Goal: Find specific page/section: Find specific page/section

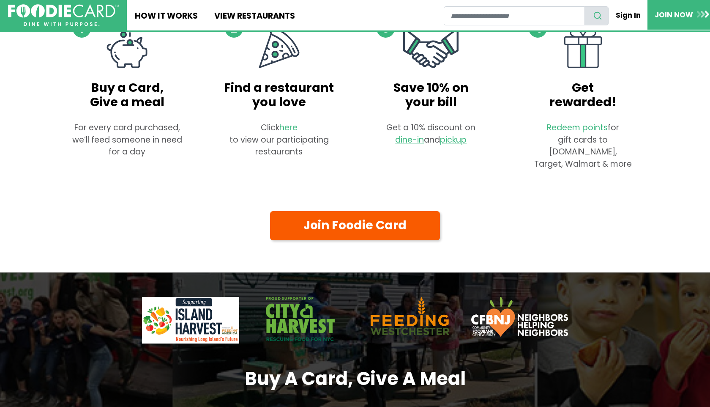
scroll to position [617, 0]
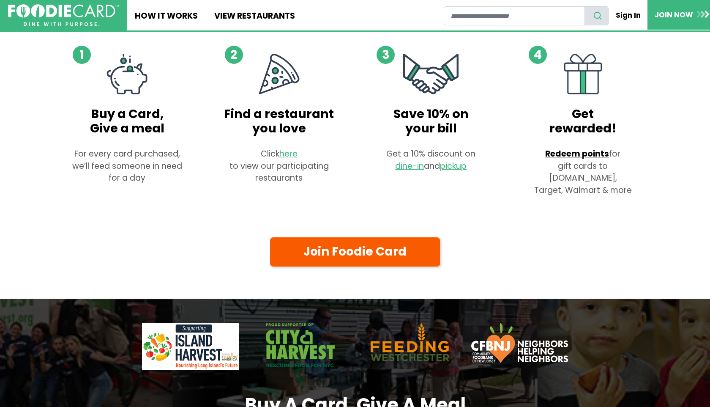
click at [572, 152] on link "Redeem points" at bounding box center [577, 153] width 64 height 11
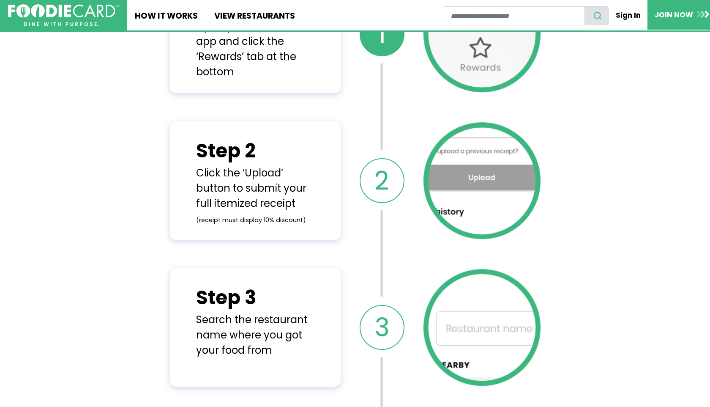
scroll to position [484, 0]
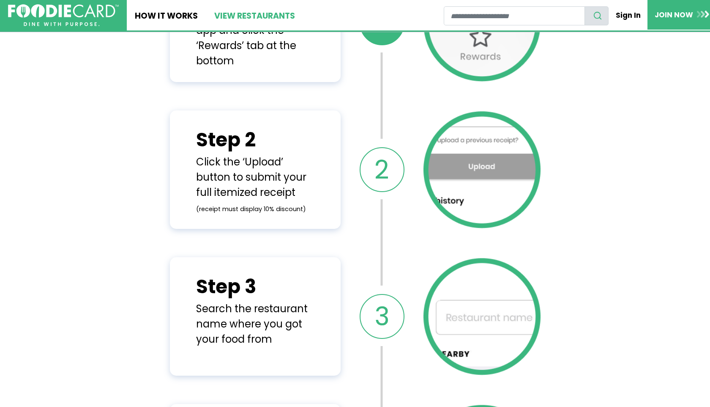
click at [241, 19] on link "View restaurants" at bounding box center [254, 15] width 97 height 30
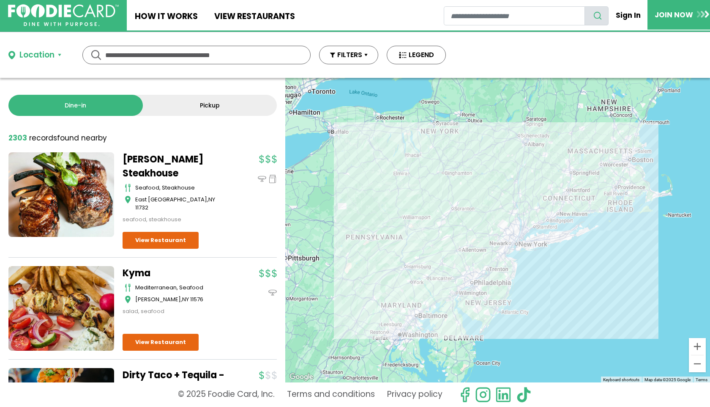
click at [205, 103] on link "Pickup" at bounding box center [210, 105] width 134 height 21
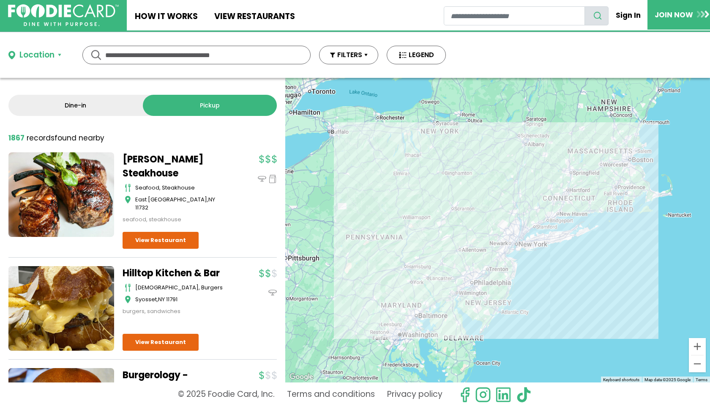
click at [94, 98] on link "Dine-in" at bounding box center [75, 105] width 134 height 21
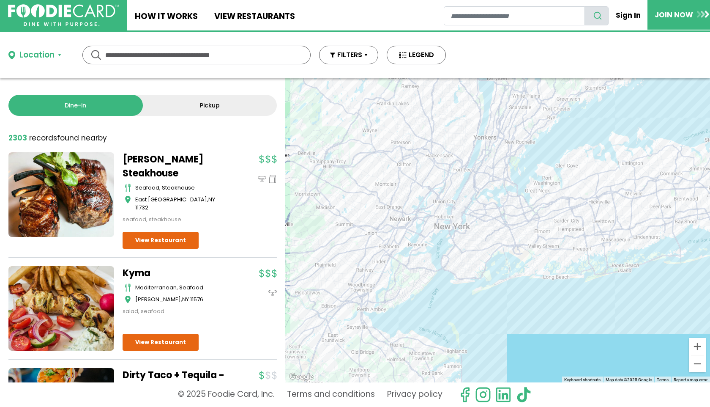
drag, startPoint x: 537, startPoint y: 134, endPoint x: 446, endPoint y: 325, distance: 210.9
click at [446, 325] on div at bounding box center [497, 230] width 425 height 304
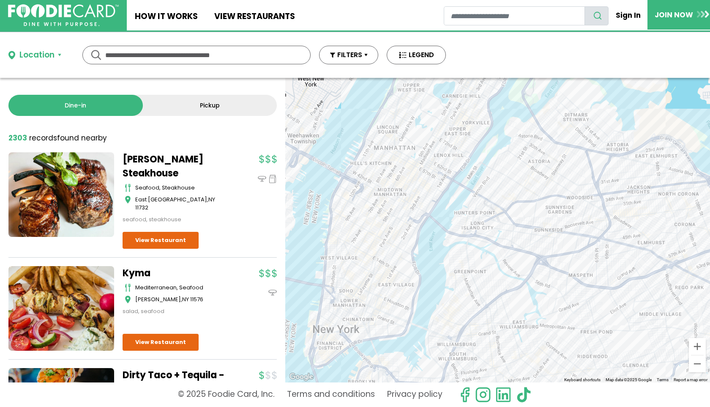
drag, startPoint x: 370, startPoint y: 180, endPoint x: 423, endPoint y: 334, distance: 163.2
click at [423, 334] on div at bounding box center [497, 230] width 425 height 304
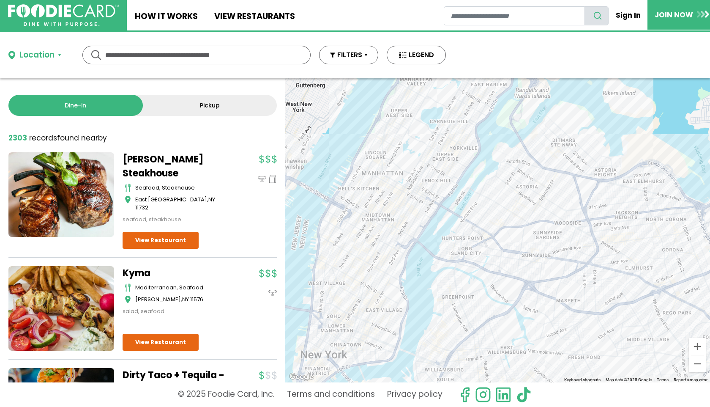
drag, startPoint x: 510, startPoint y: 105, endPoint x: 496, endPoint y: 113, distance: 15.9
click at [496, 115] on div at bounding box center [497, 230] width 425 height 304
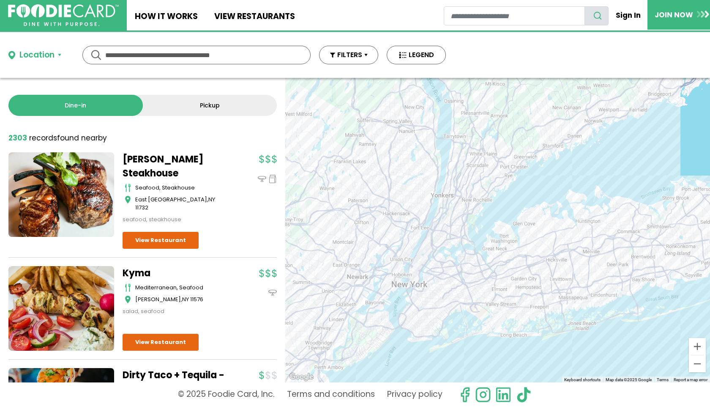
drag, startPoint x: 653, startPoint y: 117, endPoint x: 625, endPoint y: 169, distance: 59.8
click at [625, 169] on div at bounding box center [497, 230] width 425 height 304
